Goal: Browse casually

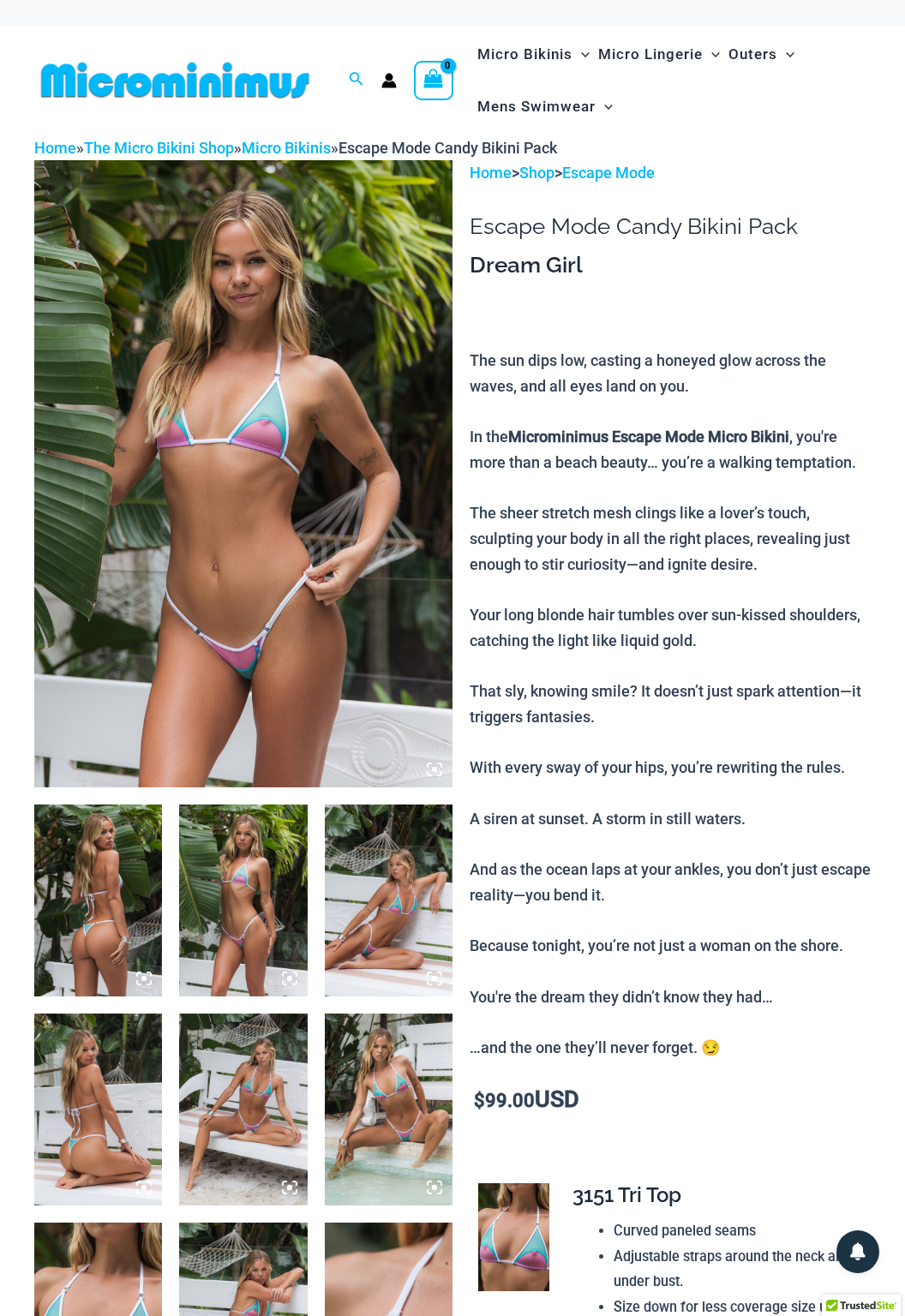
click at [191, 596] on img at bounding box center [243, 473] width 418 height 627
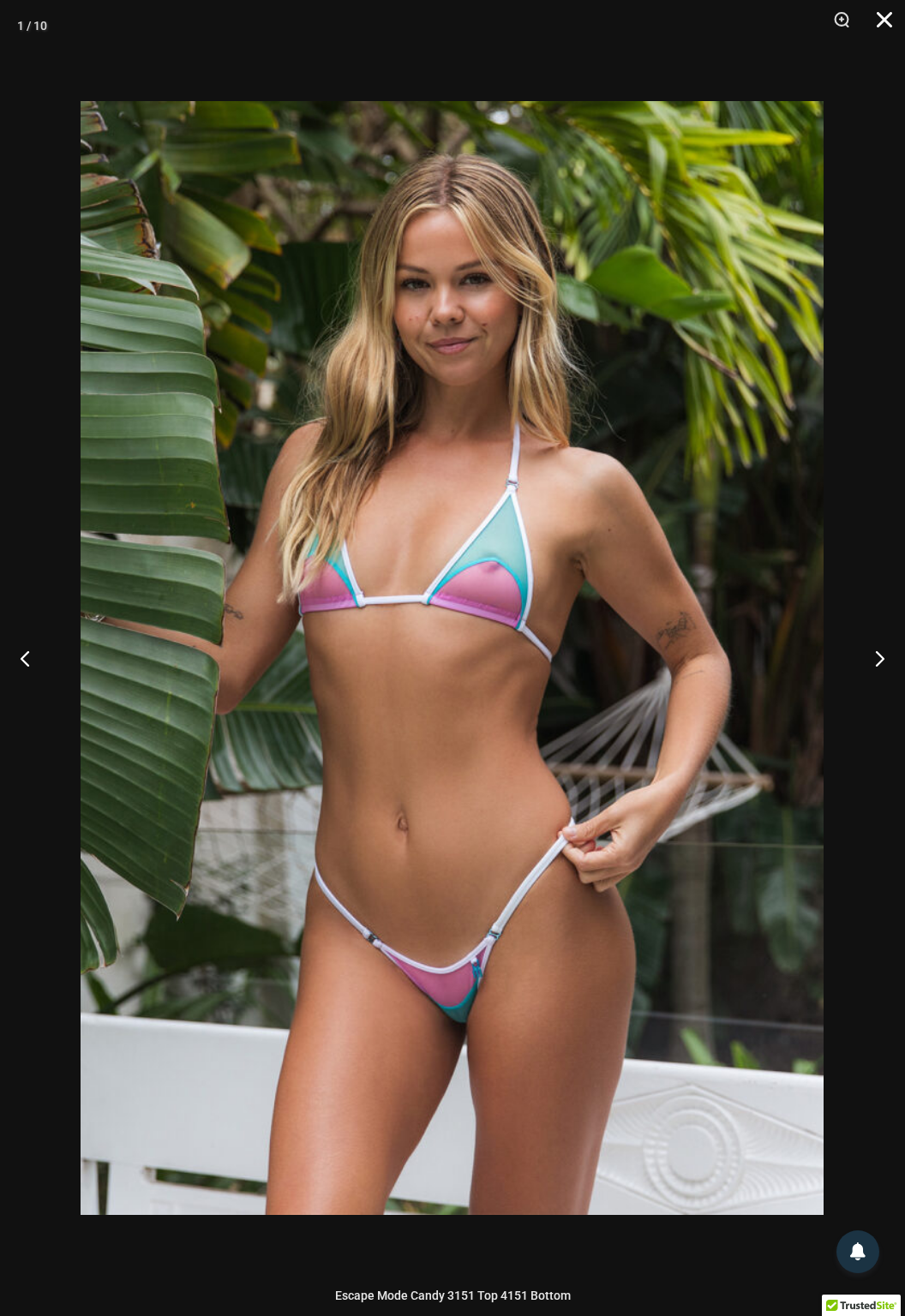
click at [883, 21] on button "Close" at bounding box center [878, 26] width 43 height 51
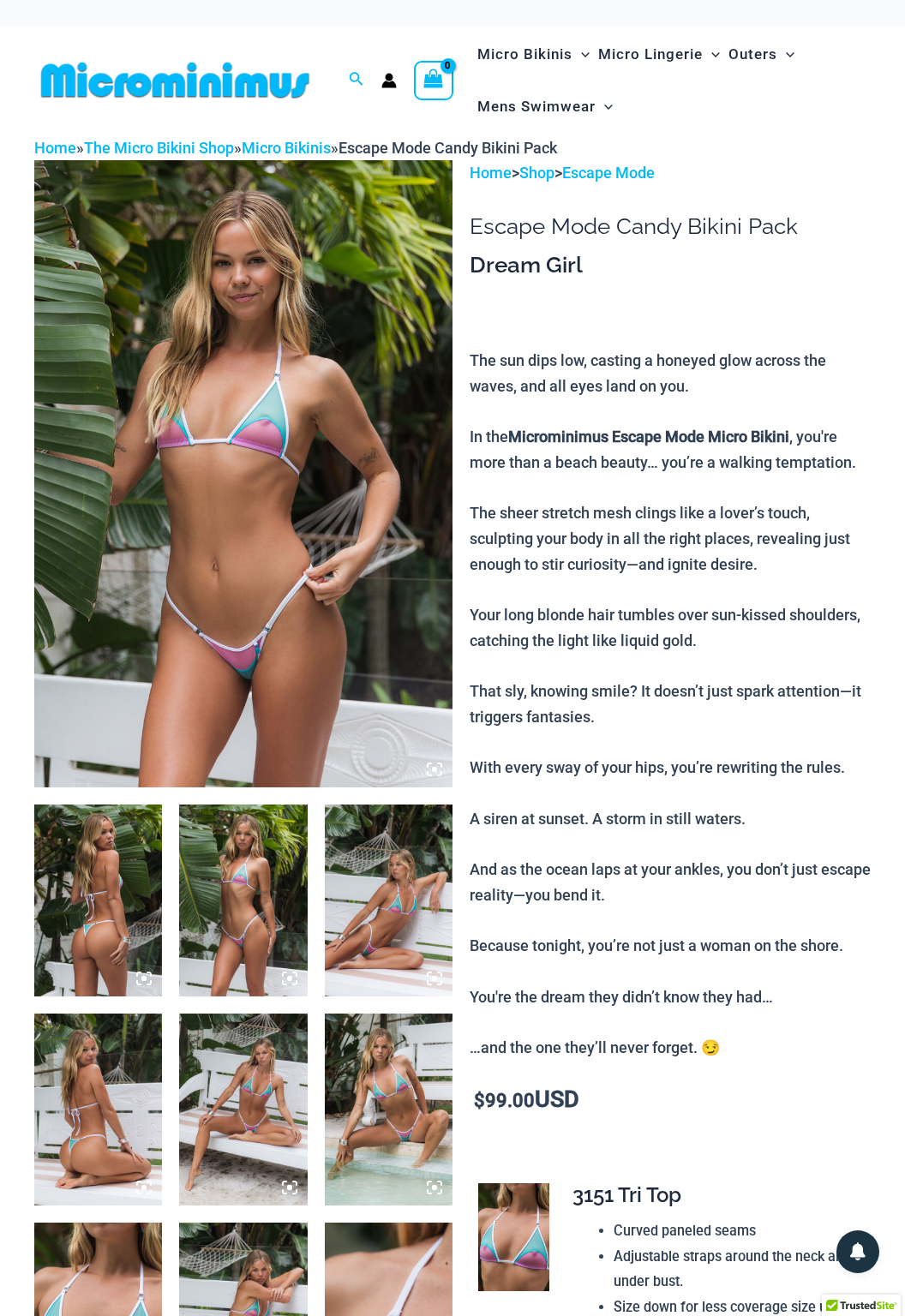
click at [236, 941] on img at bounding box center [243, 901] width 128 height 192
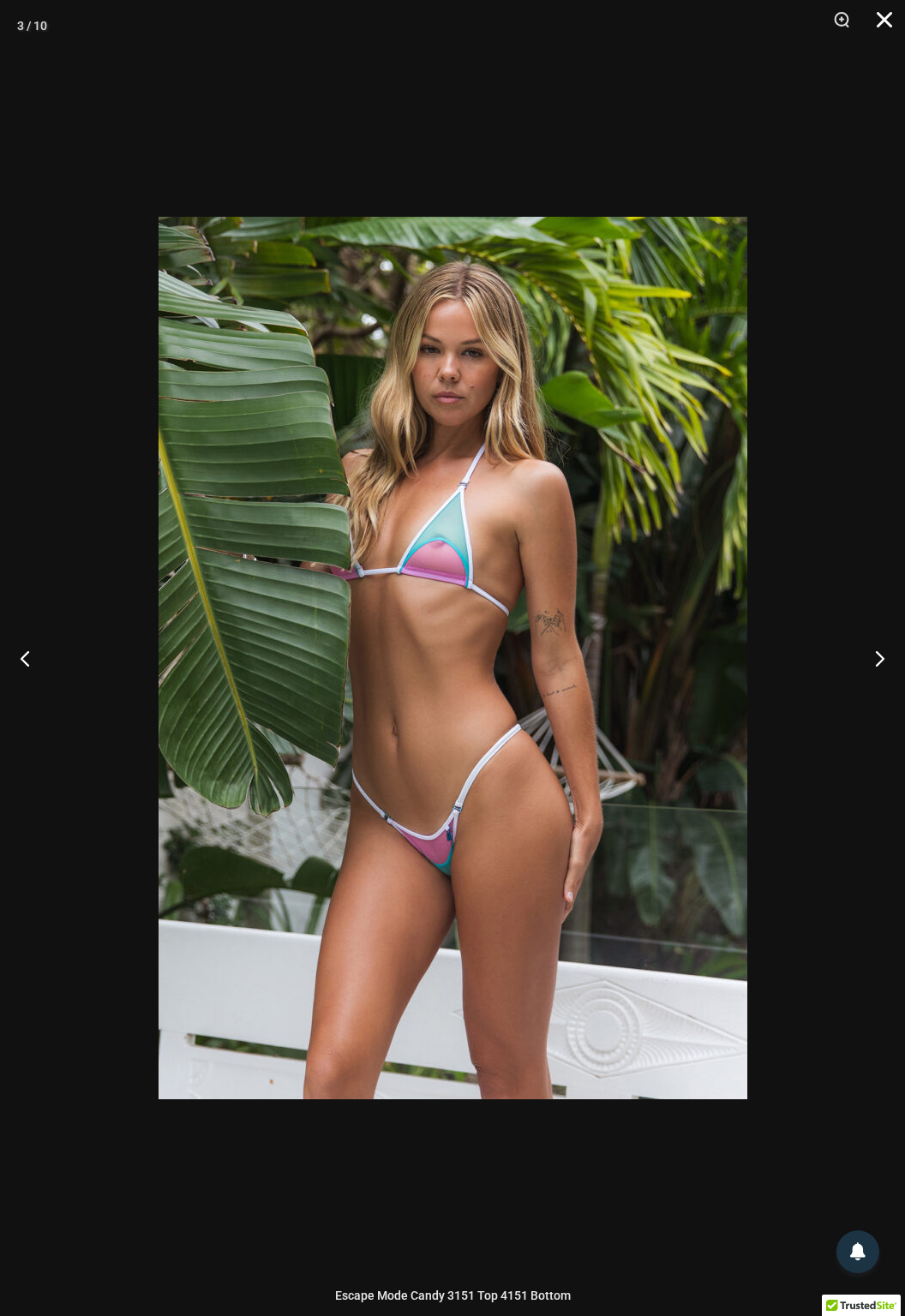
click at [891, 30] on button "Close" at bounding box center [878, 26] width 43 height 51
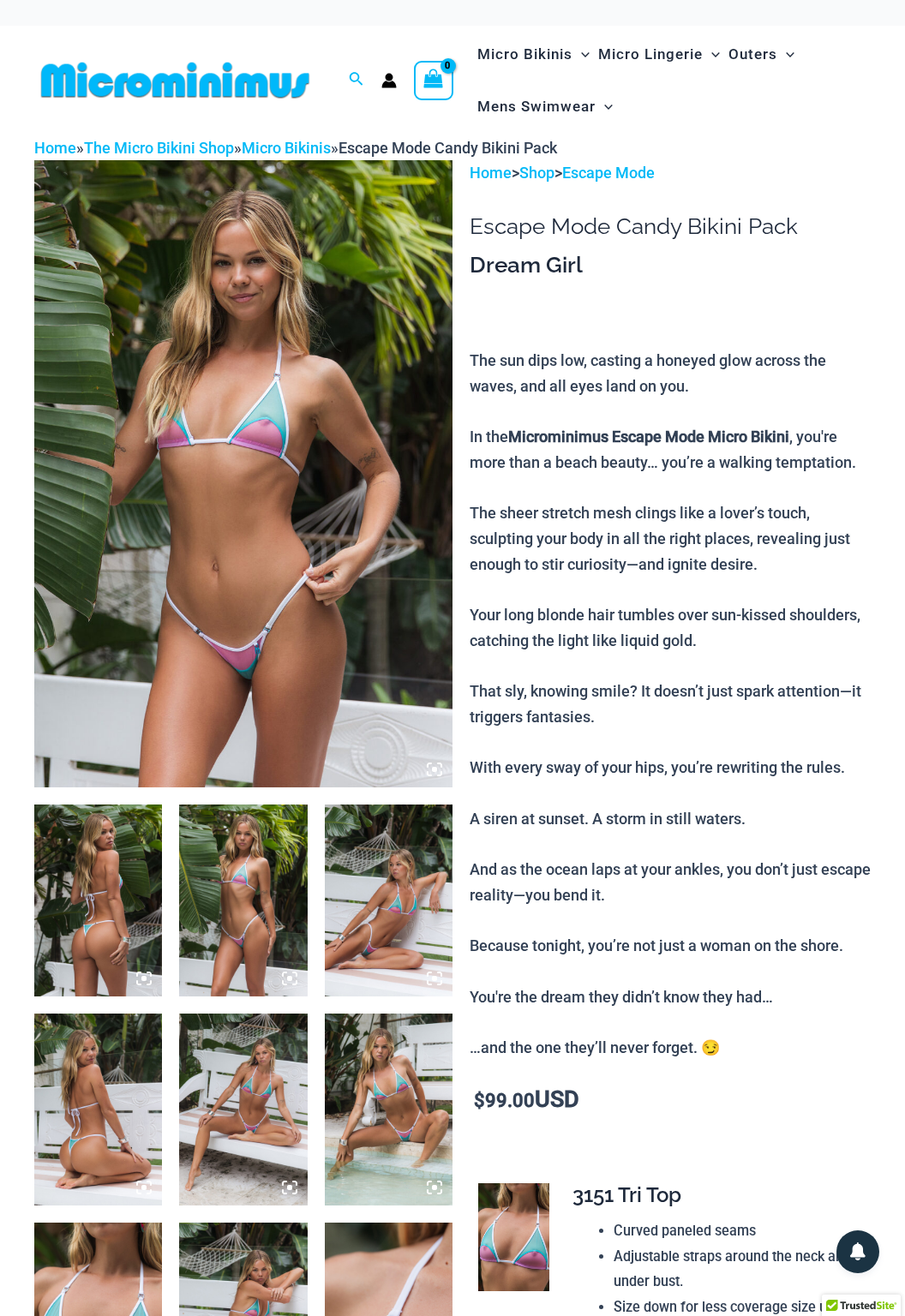
click at [371, 894] on img at bounding box center [388, 901] width 128 height 192
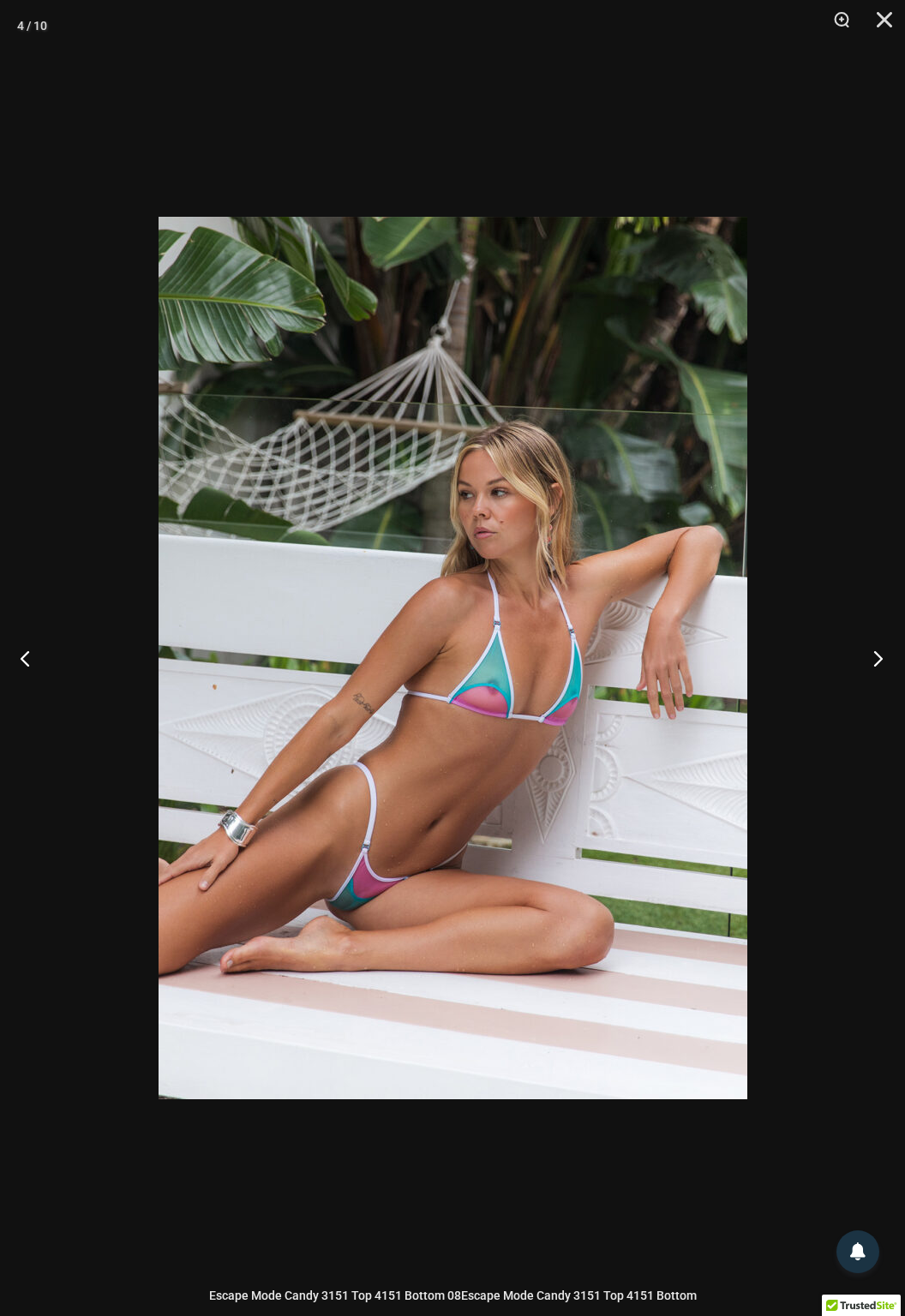
click at [872, 680] on button "Next" at bounding box center [873, 658] width 65 height 85
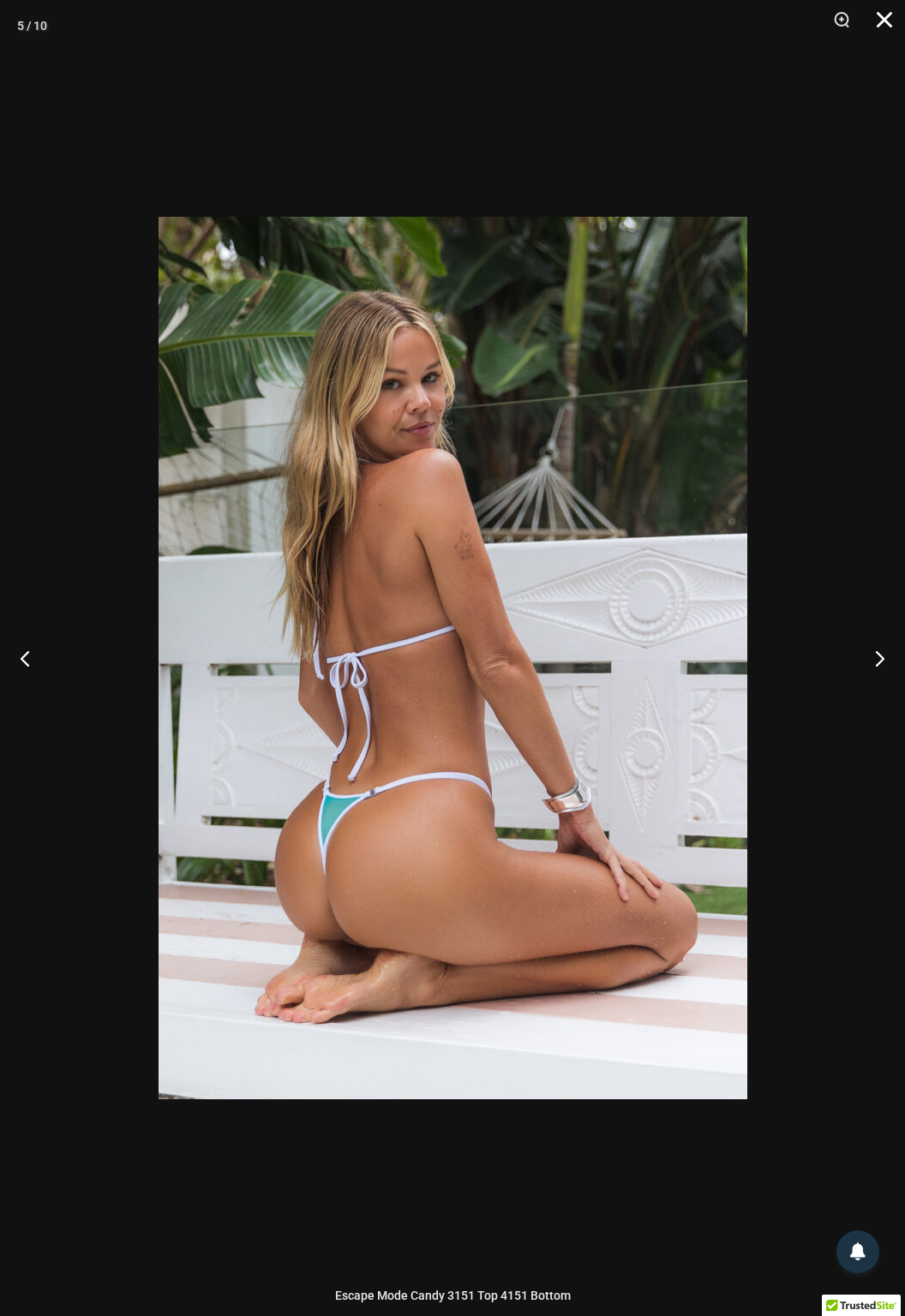
click at [884, 36] on button "Close" at bounding box center [878, 26] width 43 height 51
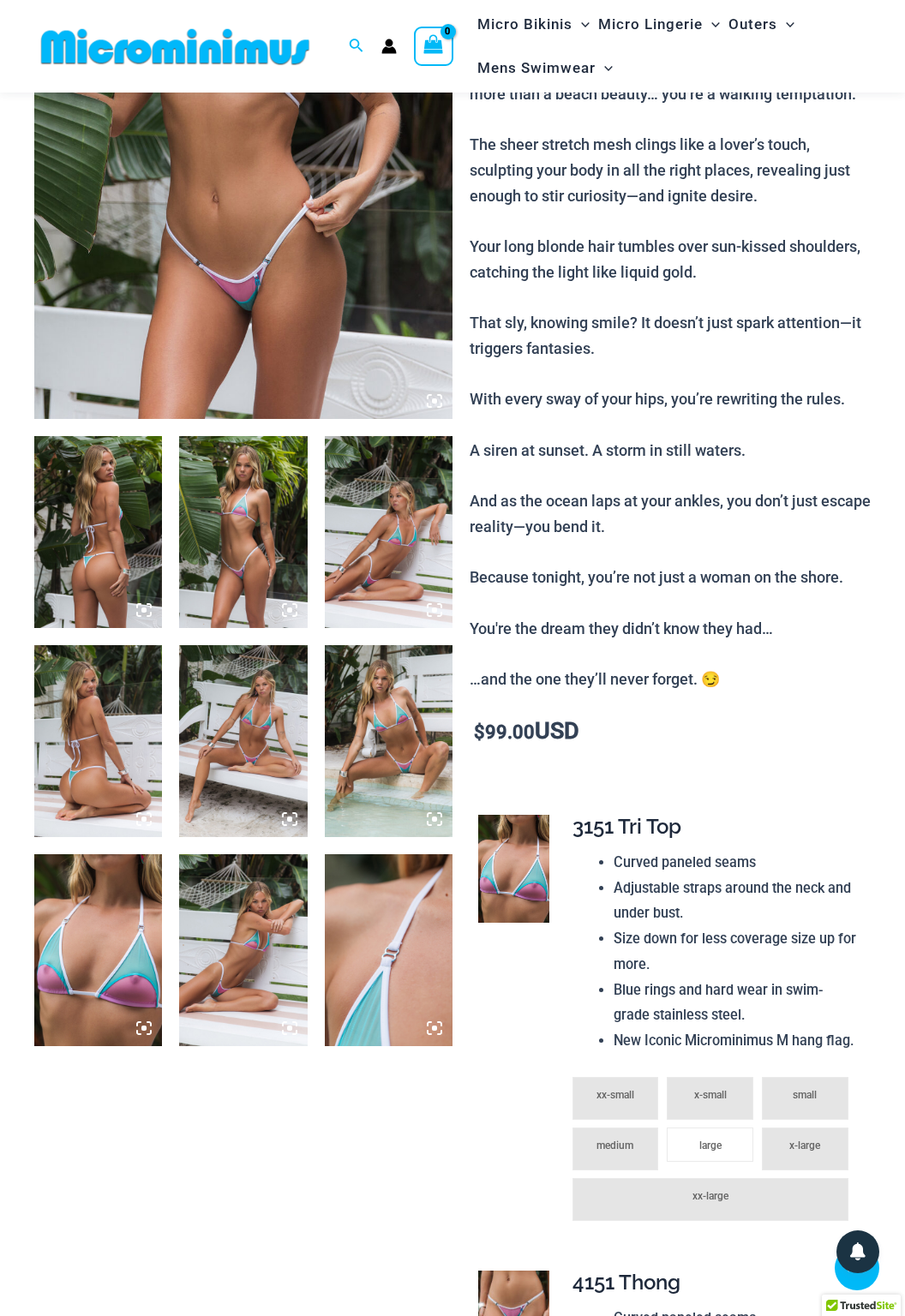
scroll to position [347, 0]
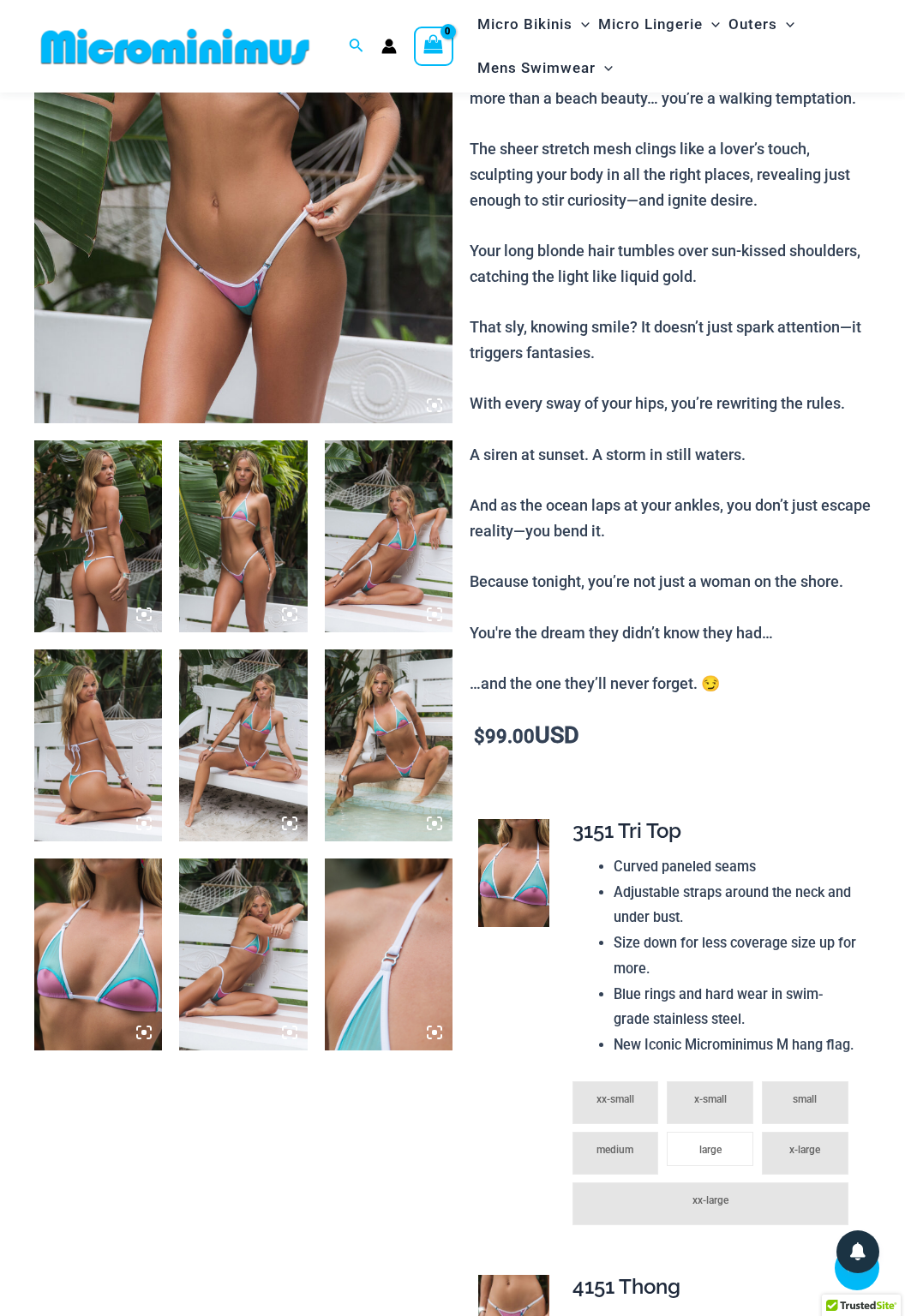
click at [371, 952] on img at bounding box center [388, 954] width 128 height 192
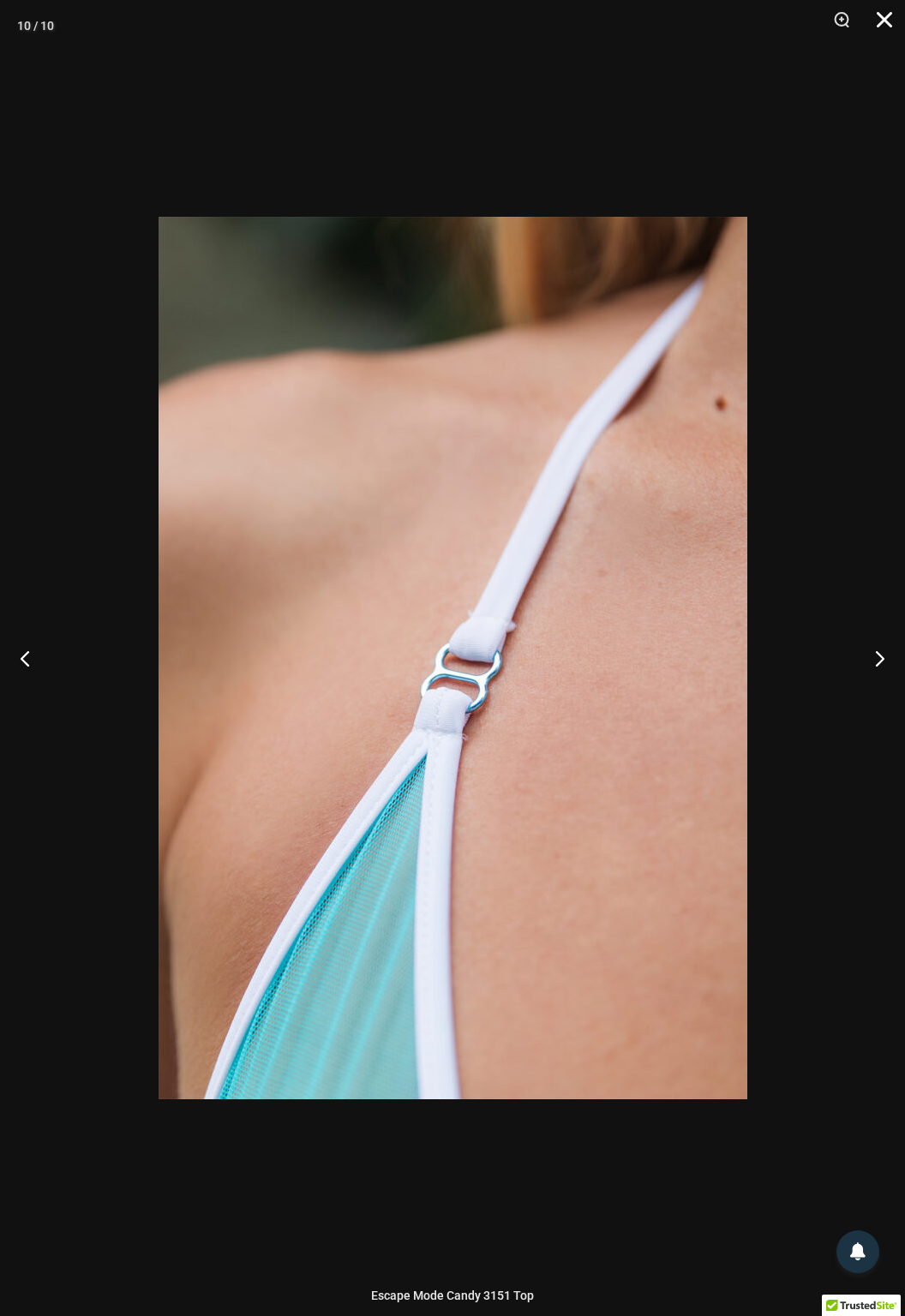
click at [883, 15] on button "Close" at bounding box center [878, 26] width 43 height 51
